Goal: Information Seeking & Learning: Learn about a topic

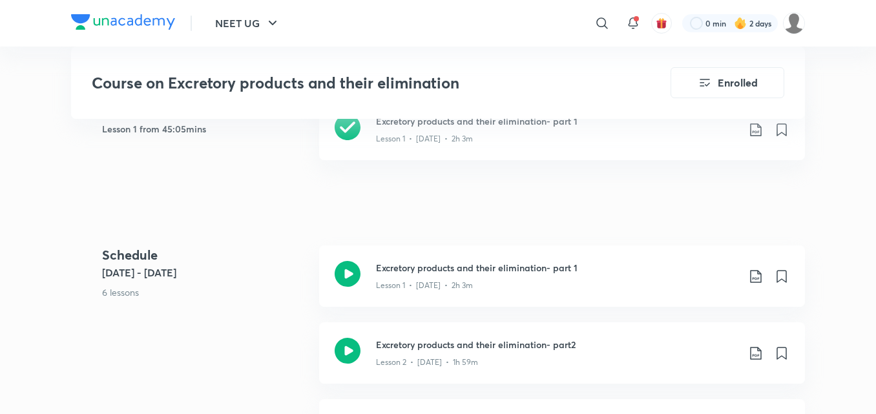
scroll to position [775, 0]
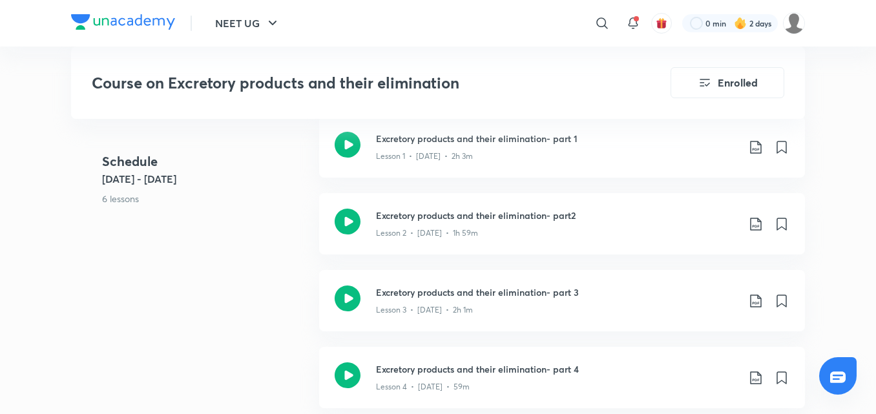
scroll to position [646, 0]
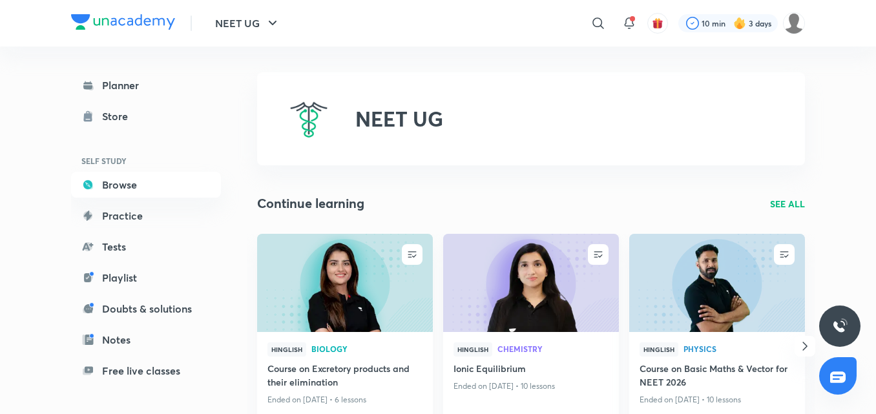
click at [519, 262] on img at bounding box center [530, 283] width 179 height 100
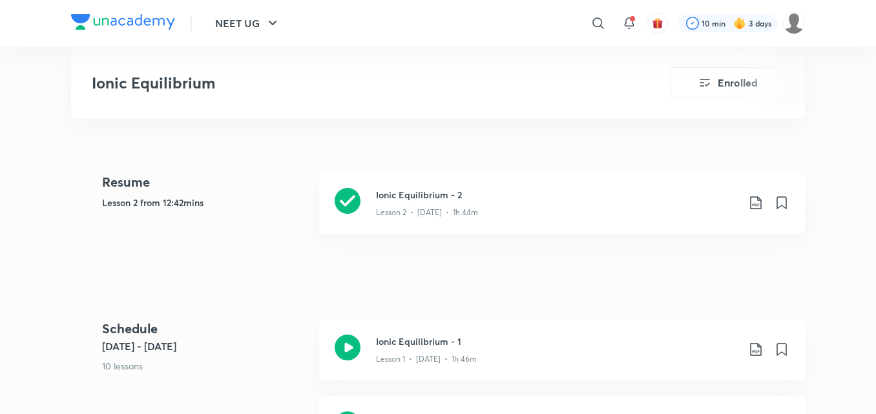
scroll to position [646, 0]
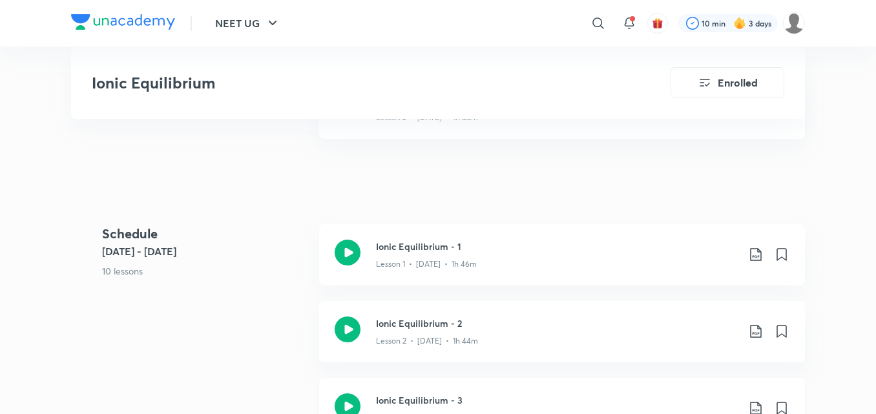
click at [348, 402] on icon at bounding box center [348, 407] width 26 height 26
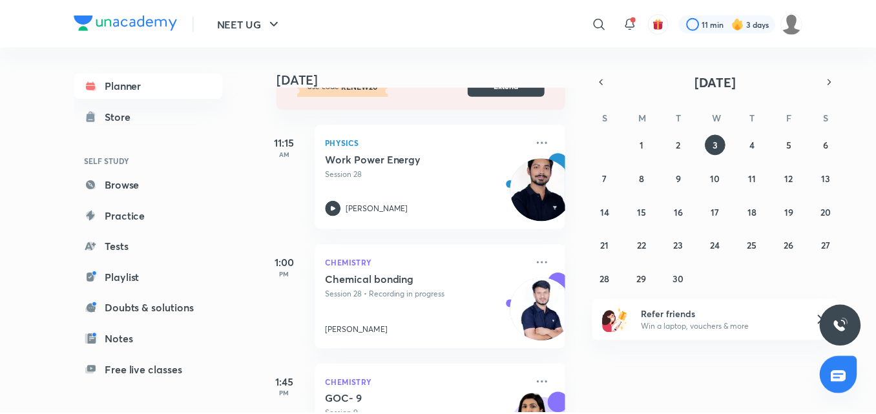
scroll to position [150, 0]
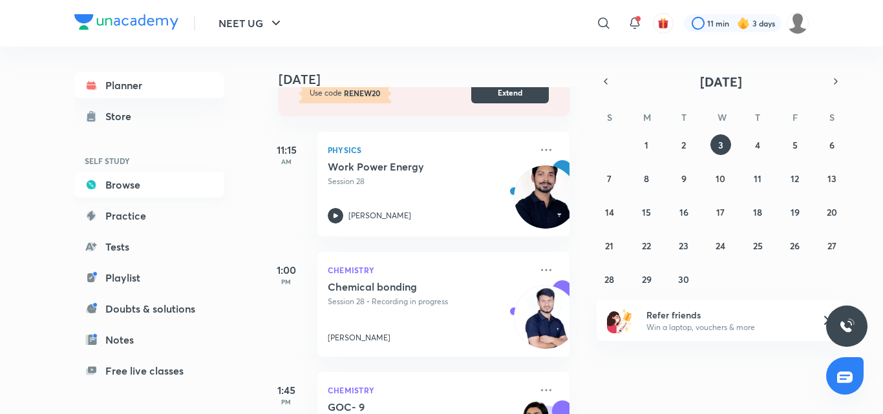
click at [165, 179] on link "Browse" at bounding box center [149, 185] width 150 height 26
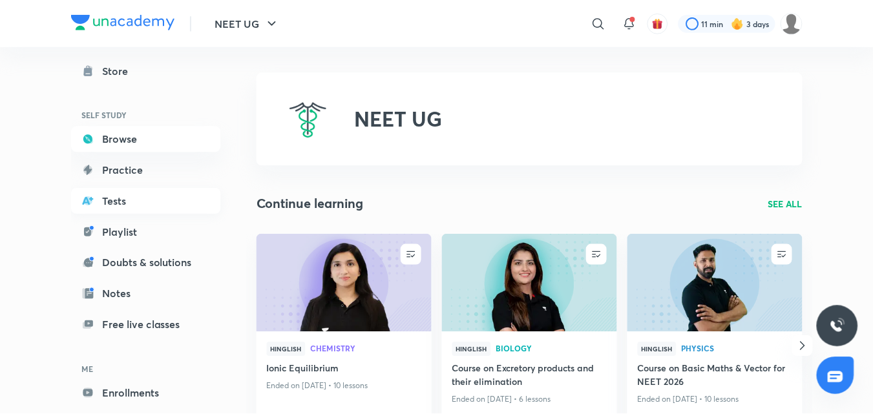
scroll to position [105, 0]
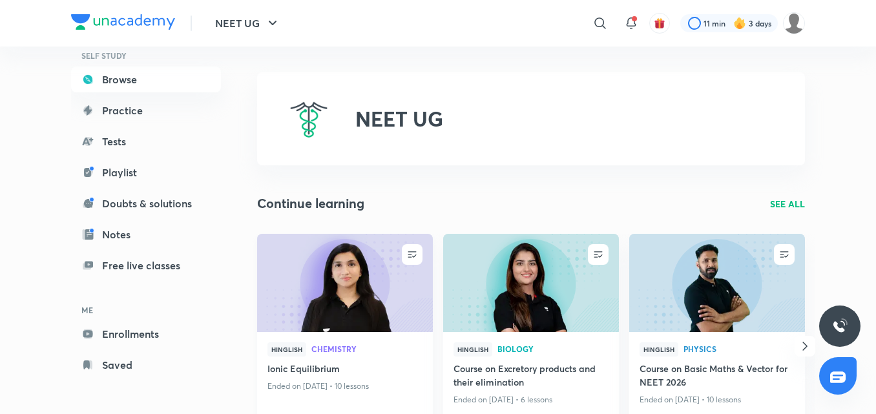
click at [382, 308] on img at bounding box center [344, 283] width 179 height 100
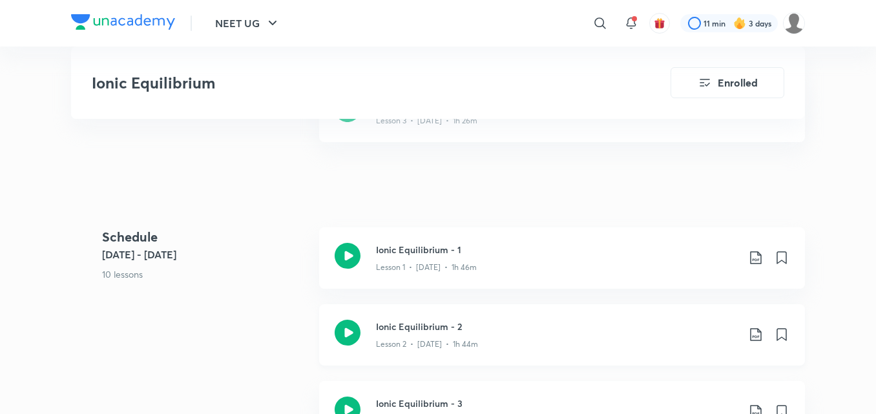
scroll to position [711, 0]
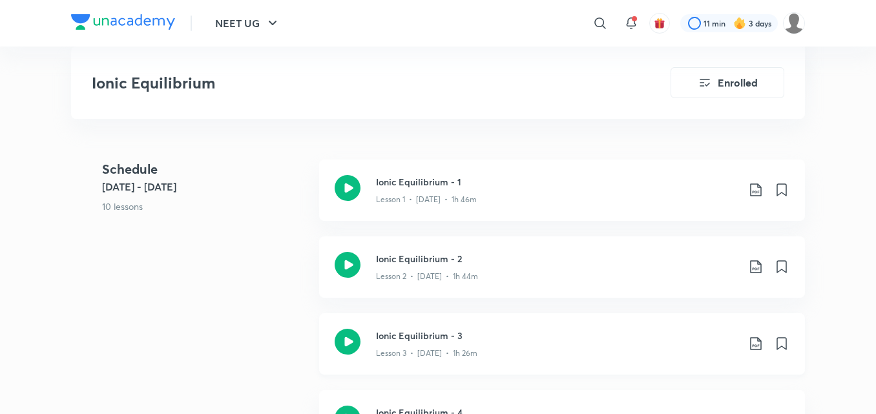
click at [350, 332] on icon at bounding box center [348, 342] width 26 height 26
